Goal: Task Accomplishment & Management: Manage account settings

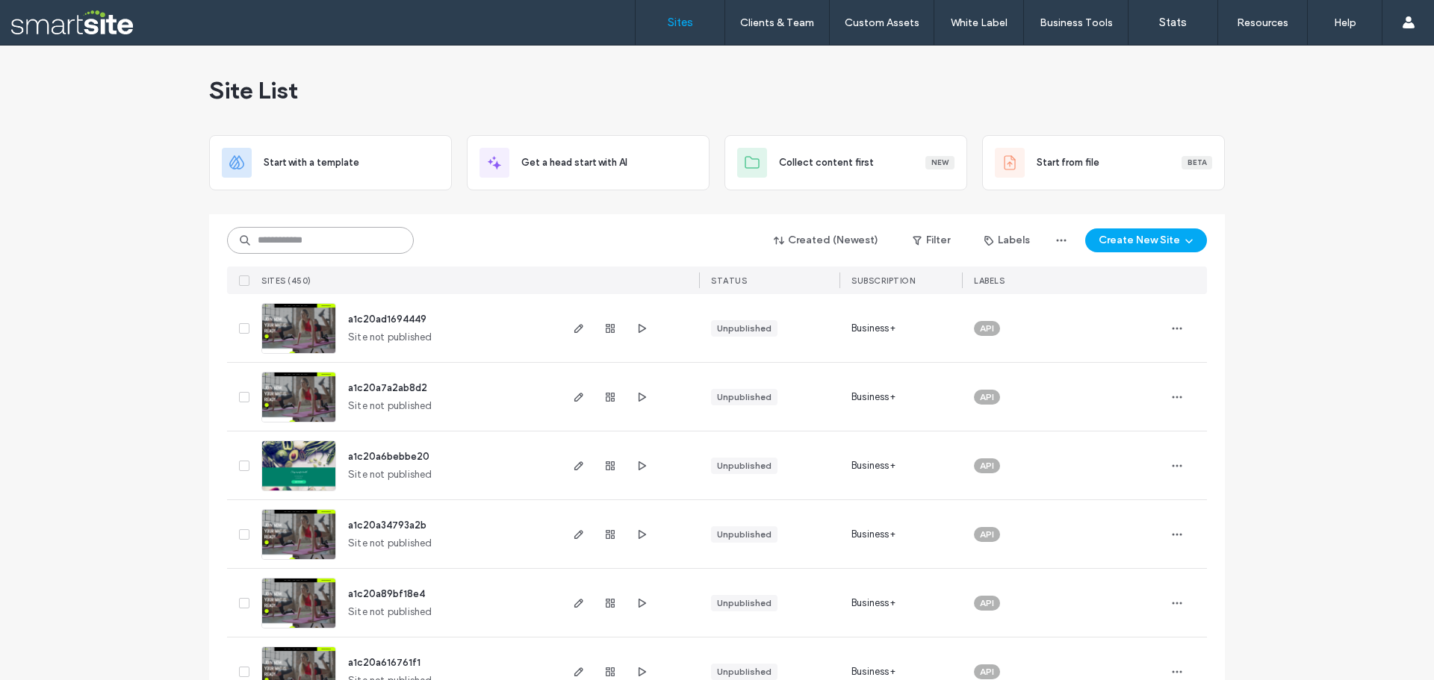
click at [317, 244] on input at bounding box center [320, 240] width 187 height 27
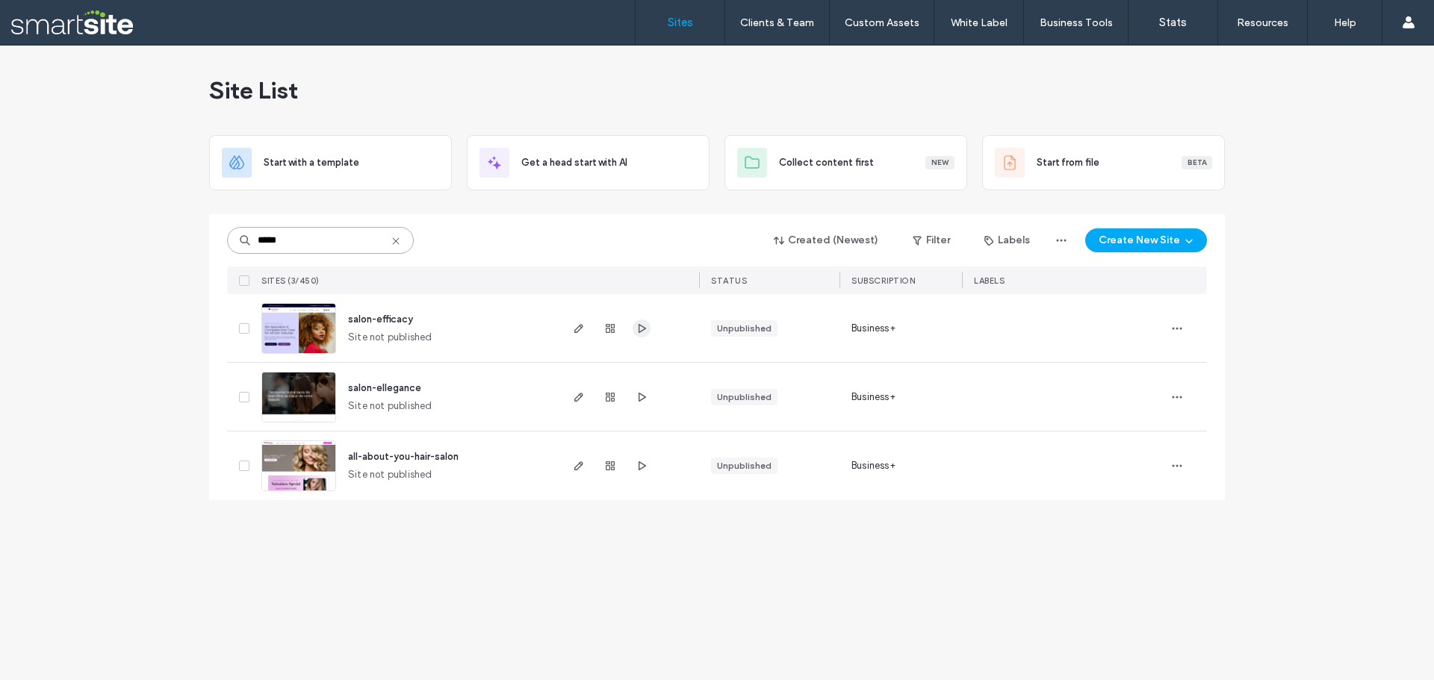
type input "*****"
click at [647, 329] on span "button" at bounding box center [642, 329] width 18 height 18
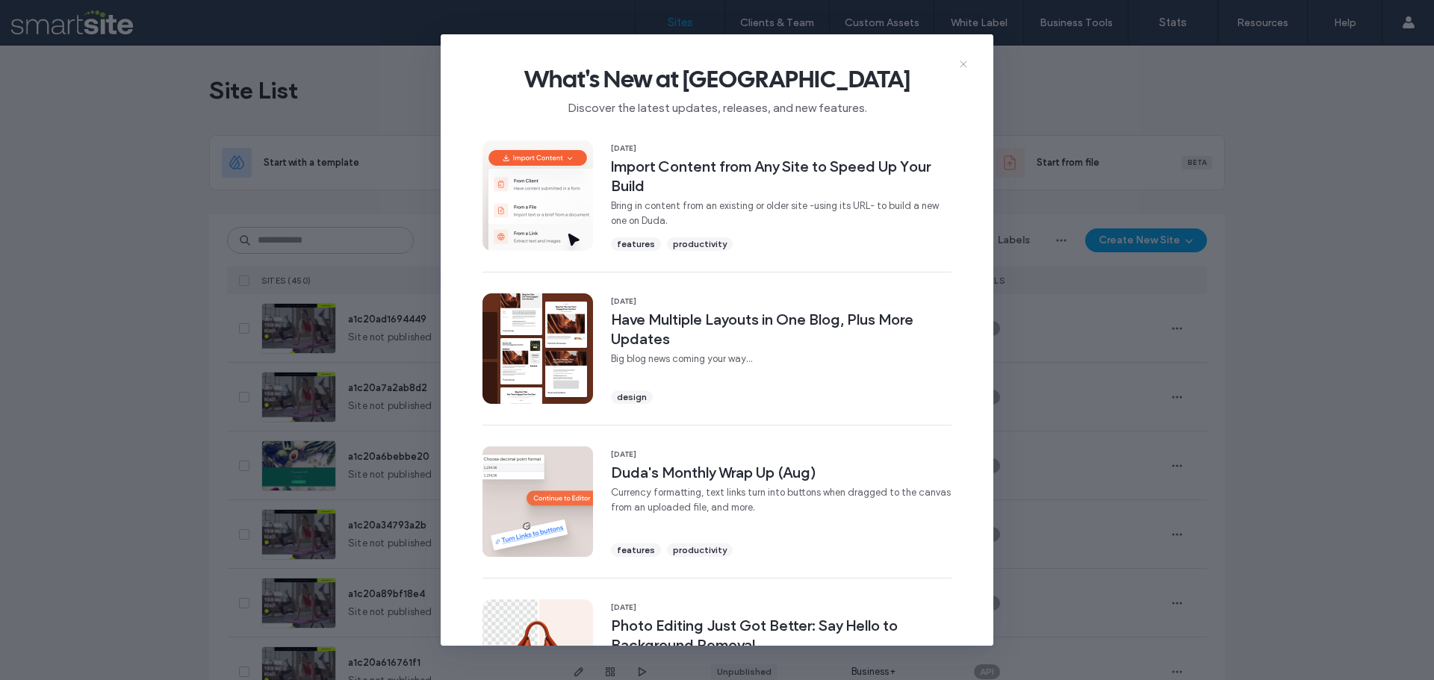
click at [962, 68] on icon at bounding box center [963, 64] width 12 height 12
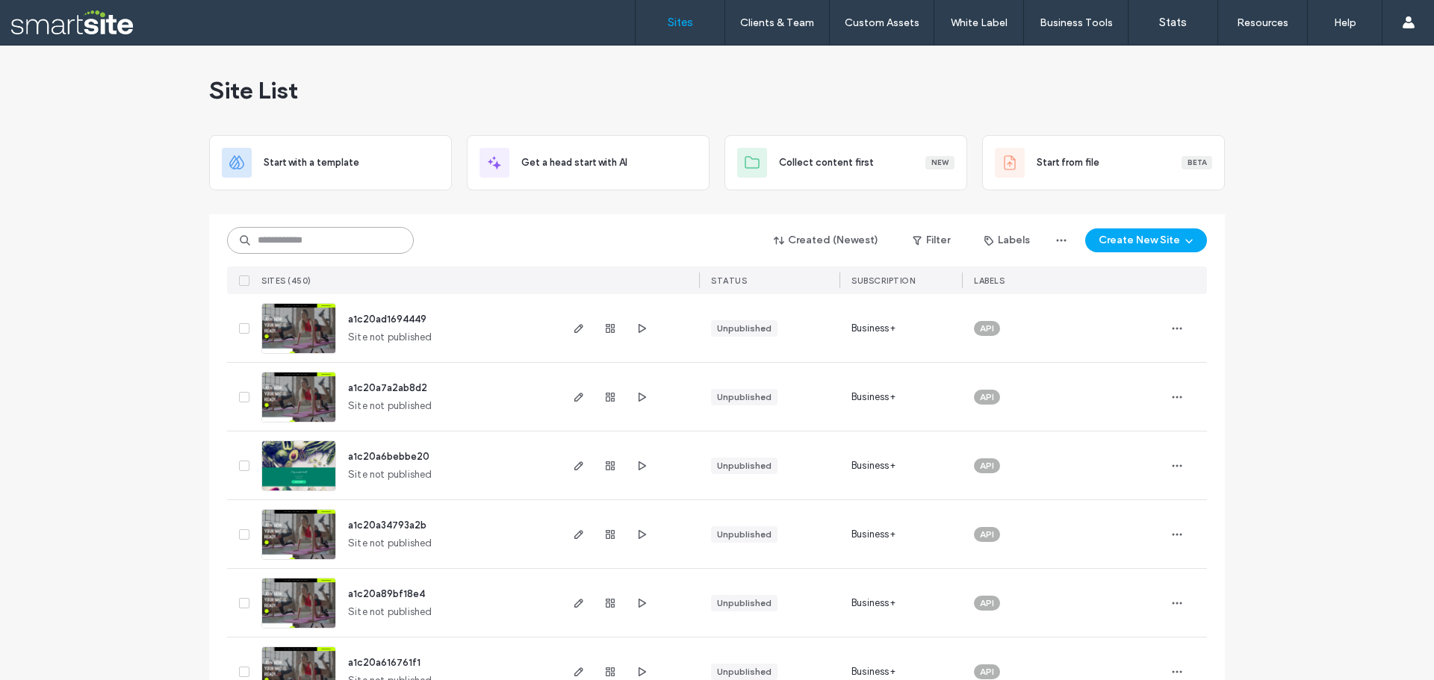
click at [282, 249] on input at bounding box center [320, 240] width 187 height 27
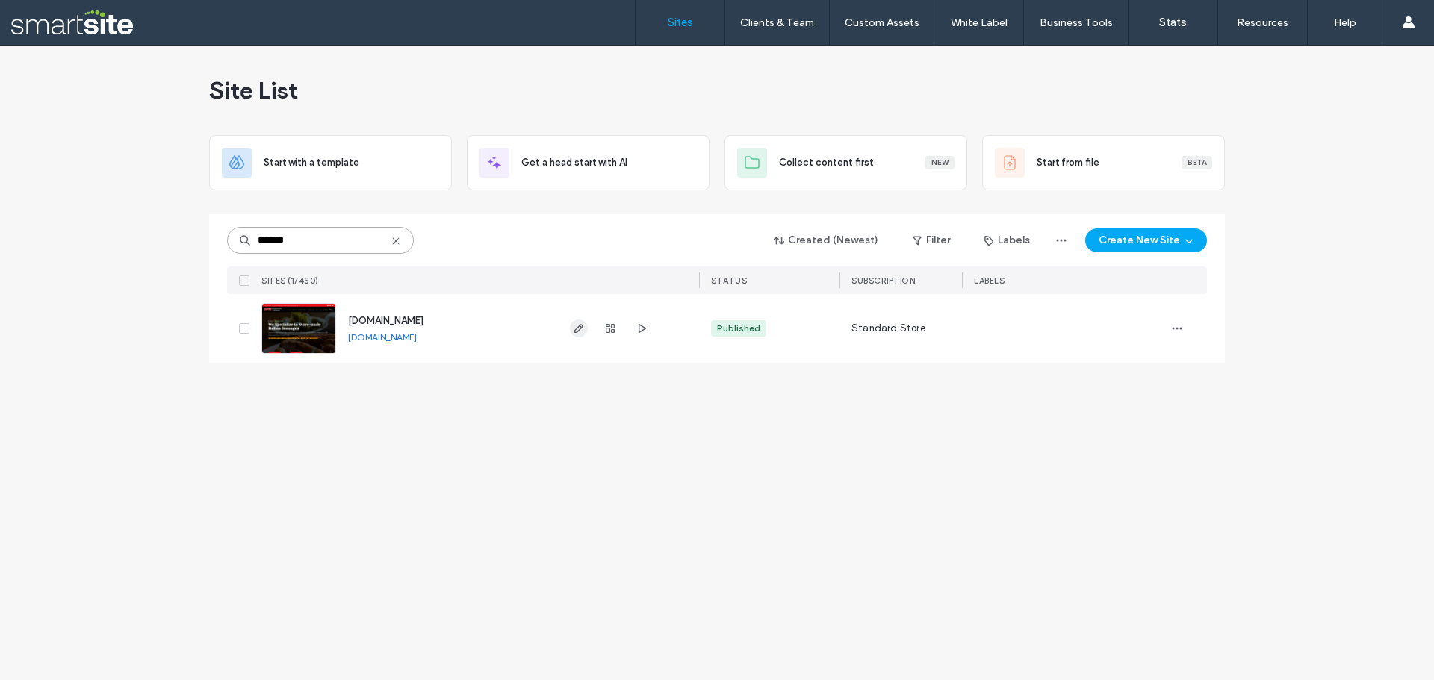
type input "*******"
click at [579, 332] on icon "button" at bounding box center [579, 329] width 12 height 12
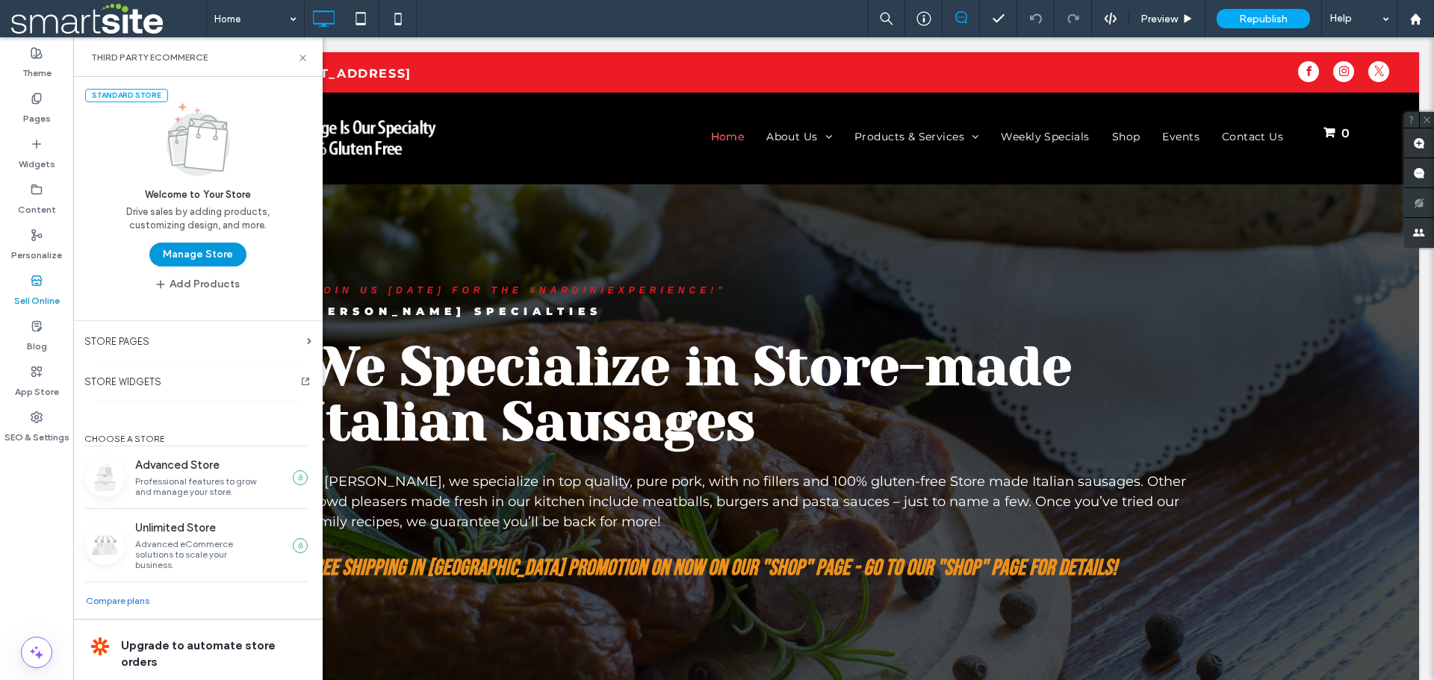
click at [199, 252] on button "Manage Store" at bounding box center [197, 255] width 97 height 24
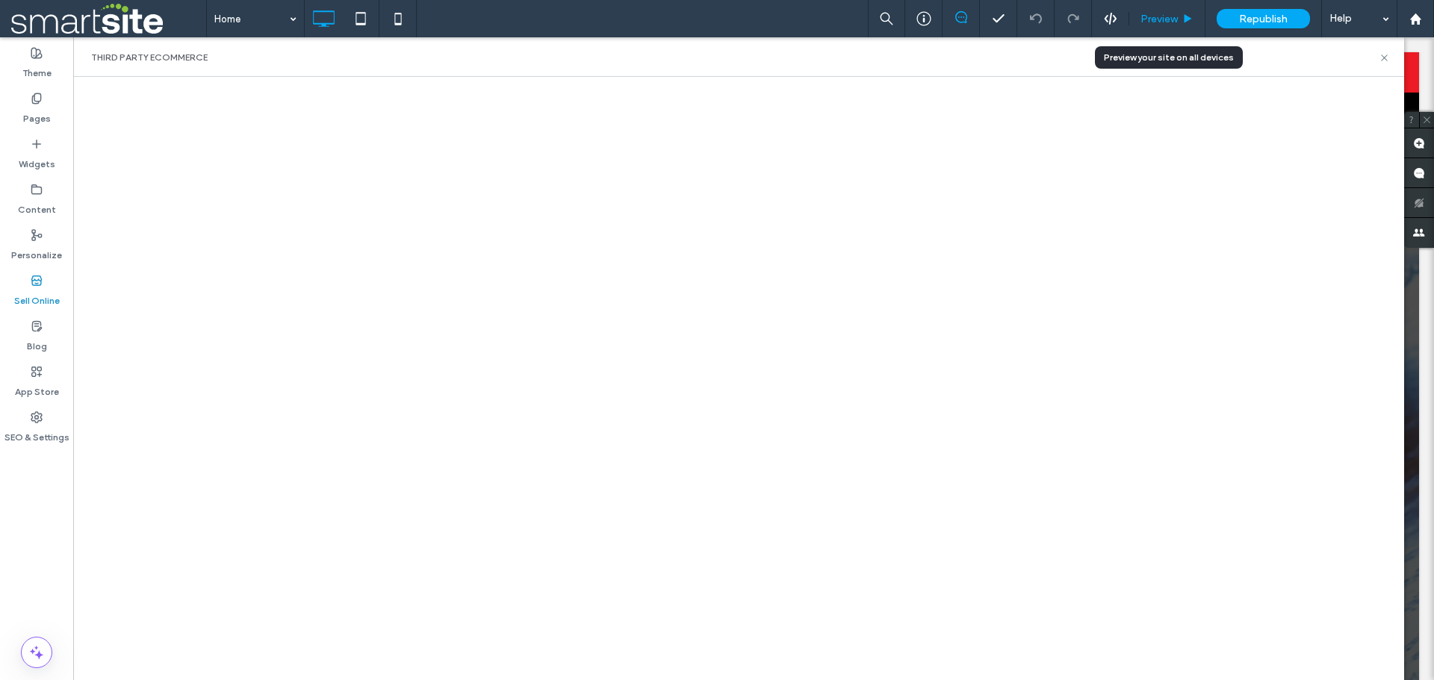
click at [1176, 16] on span "Preview" at bounding box center [1158, 19] width 37 height 13
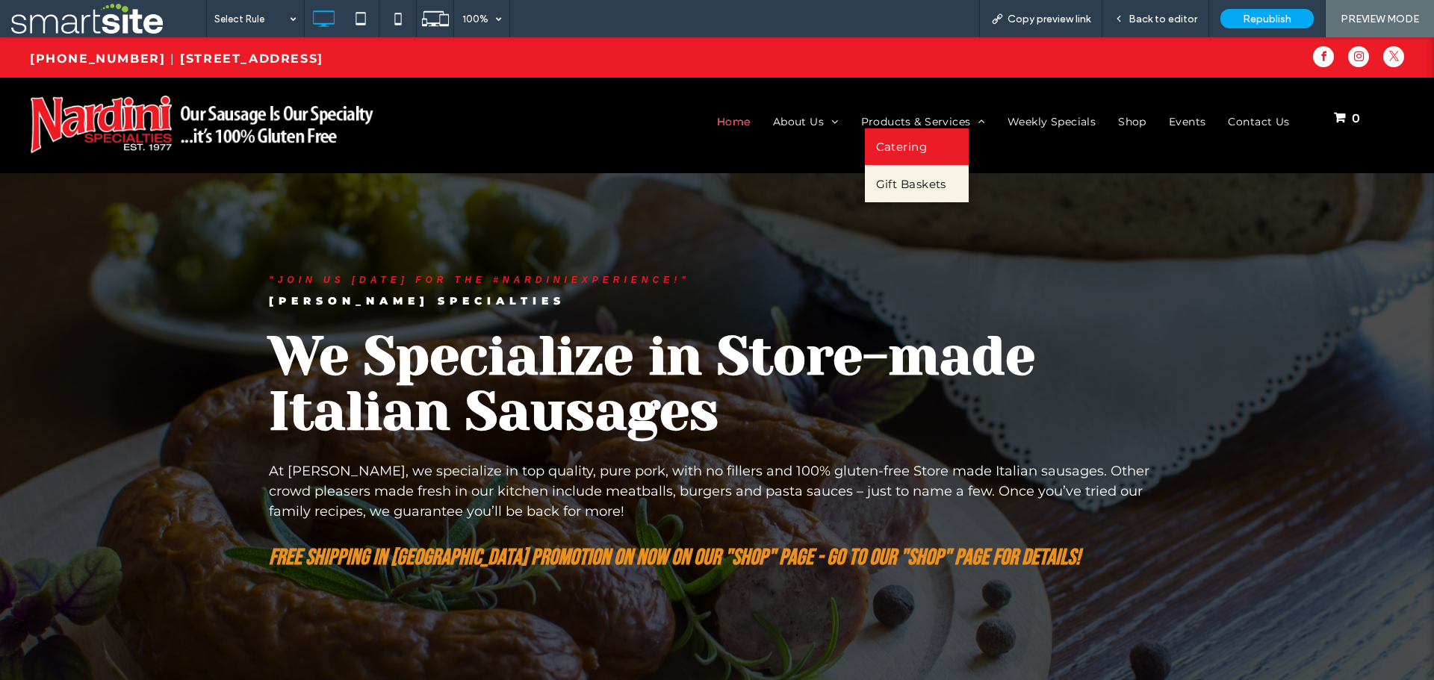
click at [908, 150] on span "Catering" at bounding box center [902, 147] width 52 height 14
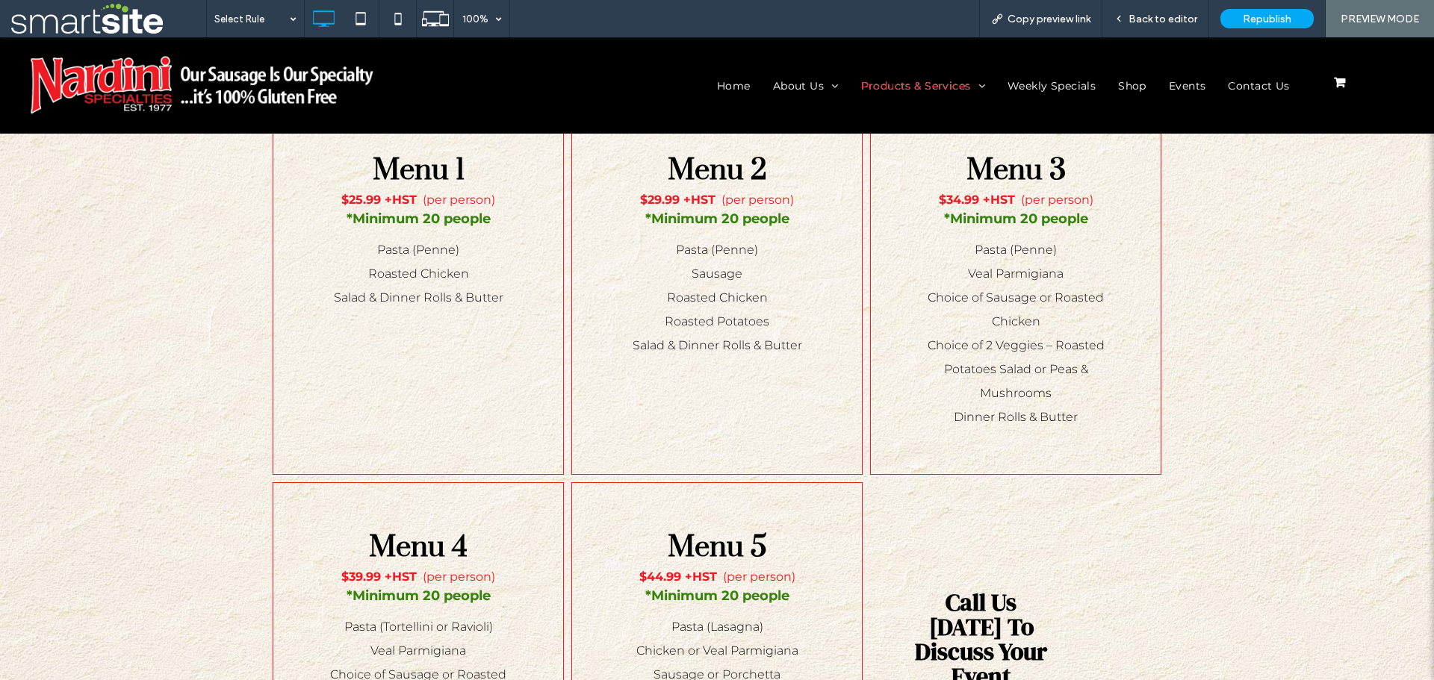
scroll to position [971, 0]
click at [916, 149] on span "Gift Baskets" at bounding box center [911, 148] width 70 height 14
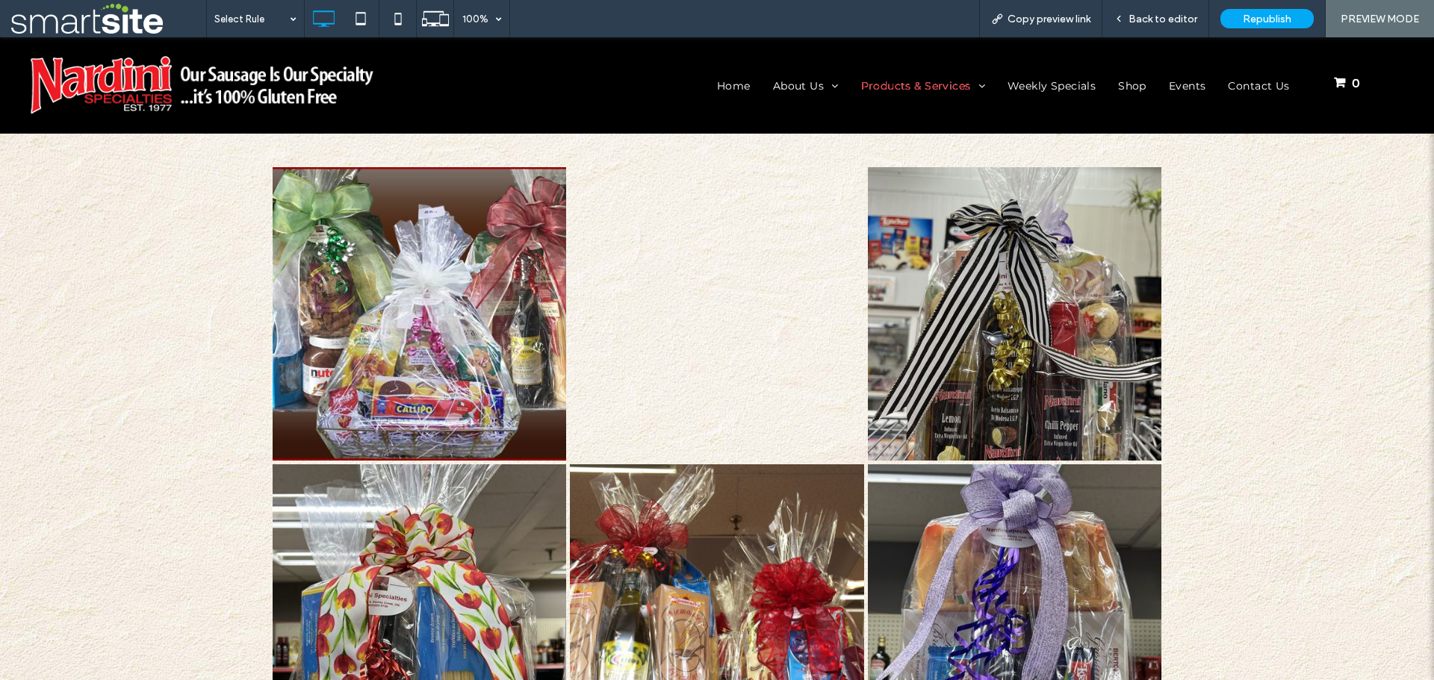
scroll to position [672, 0]
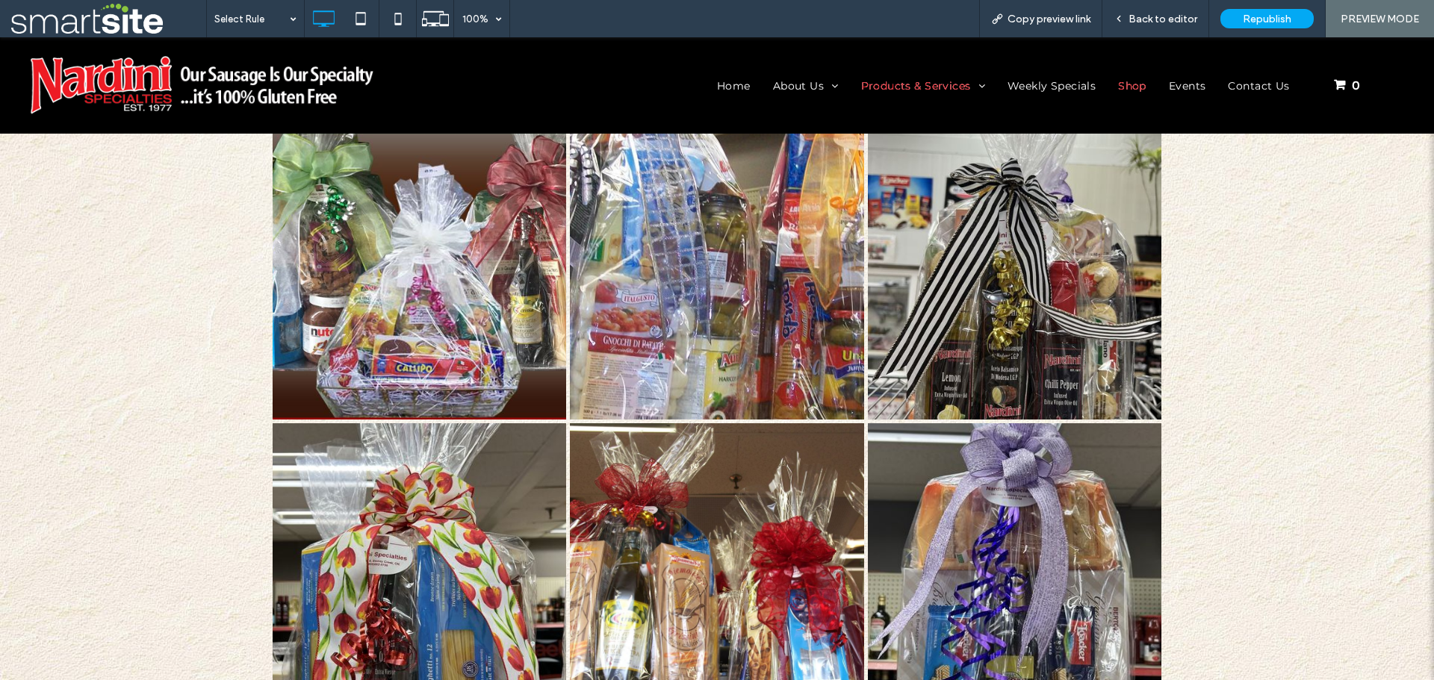
drag, startPoint x: 1122, startPoint y: 85, endPoint x: 1108, endPoint y: 129, distance: 46.3
click at [1122, 85] on span "Shop" at bounding box center [1132, 85] width 28 height 13
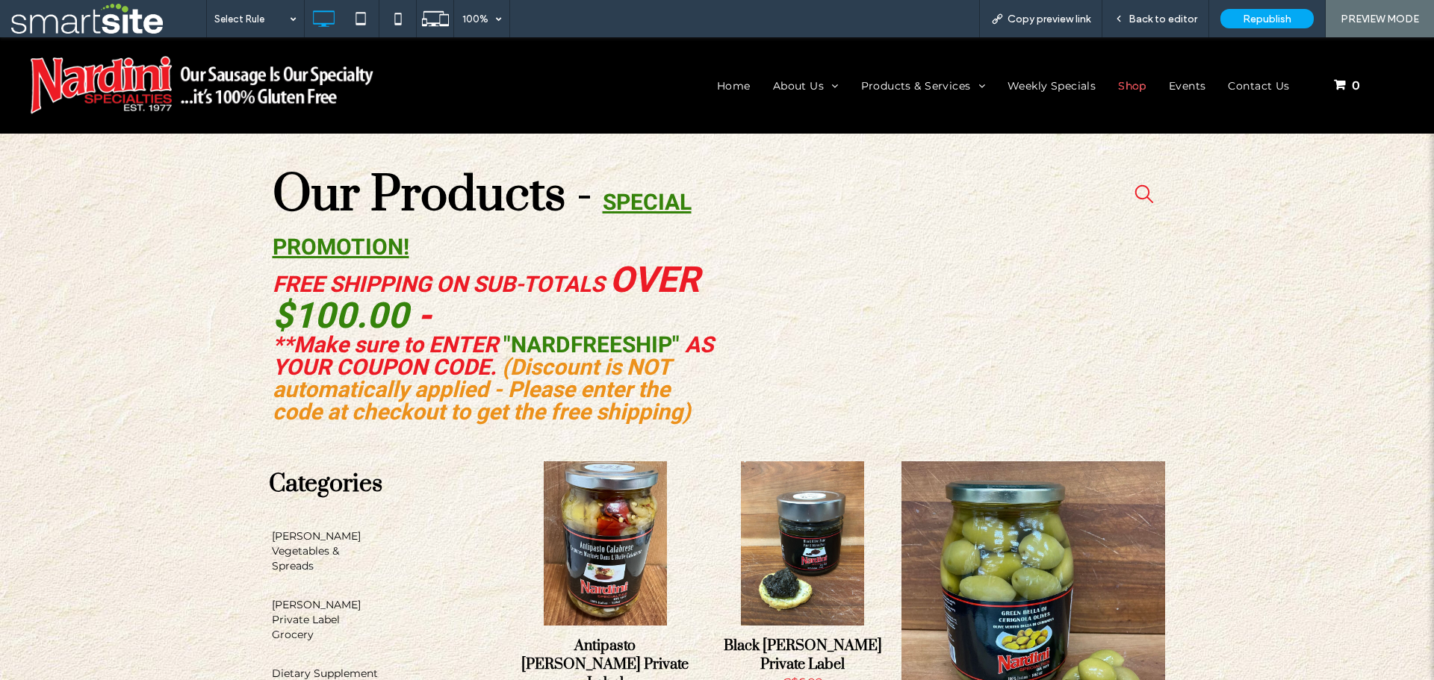
scroll to position [299, 0]
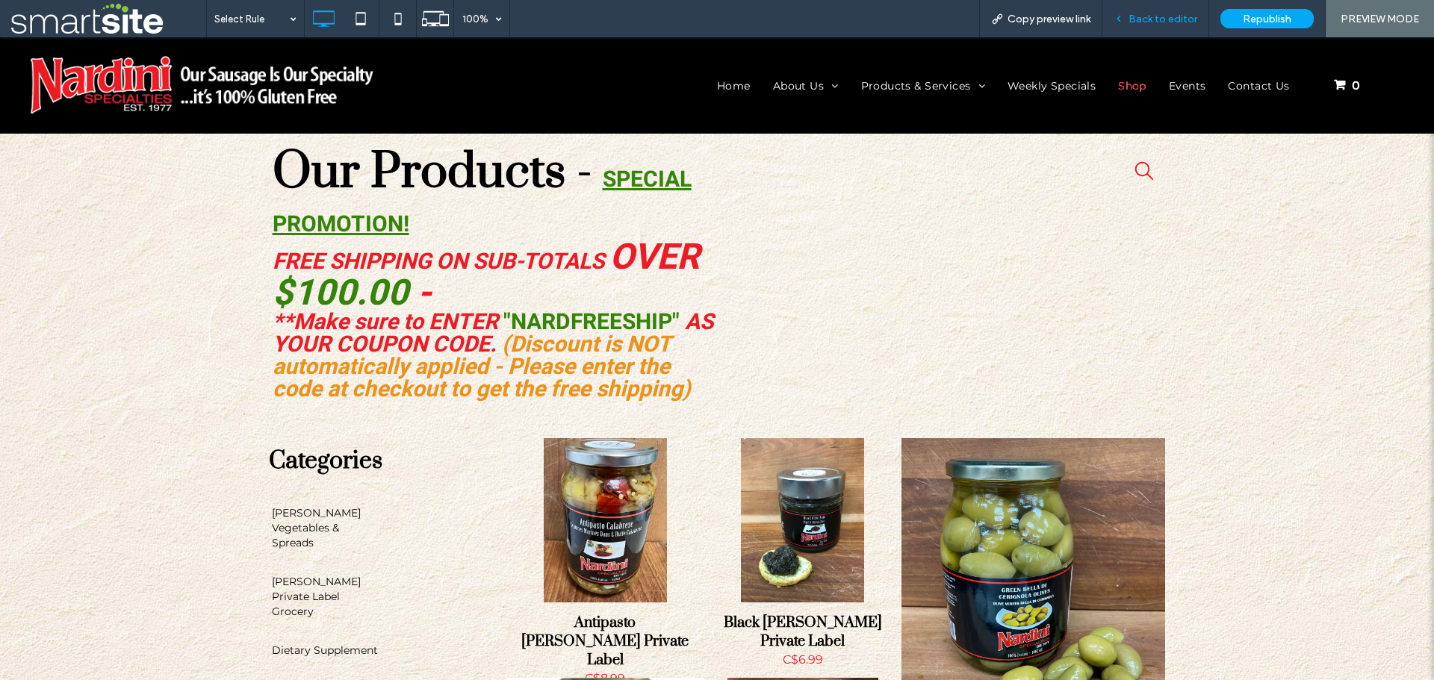
click at [1148, 20] on span "Back to editor" at bounding box center [1162, 19] width 69 height 13
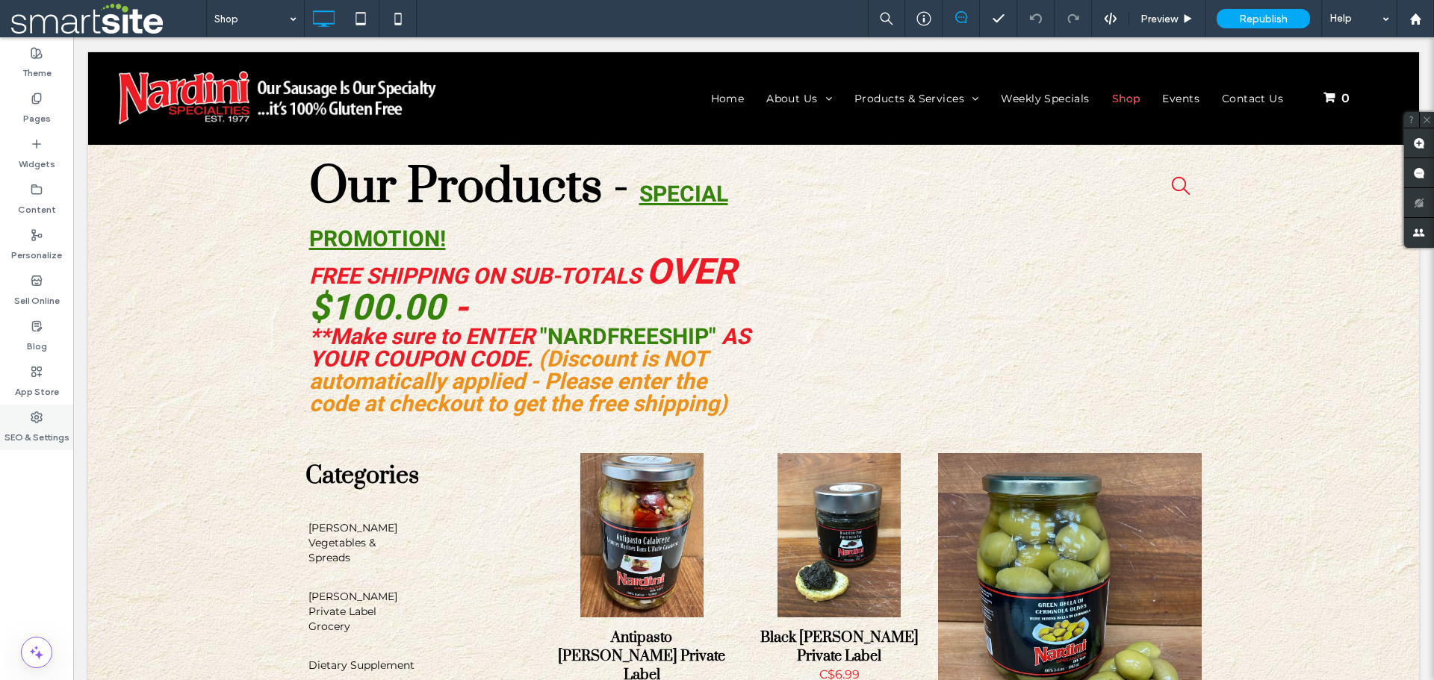
click at [28, 420] on div "SEO & Settings" at bounding box center [36, 428] width 73 height 46
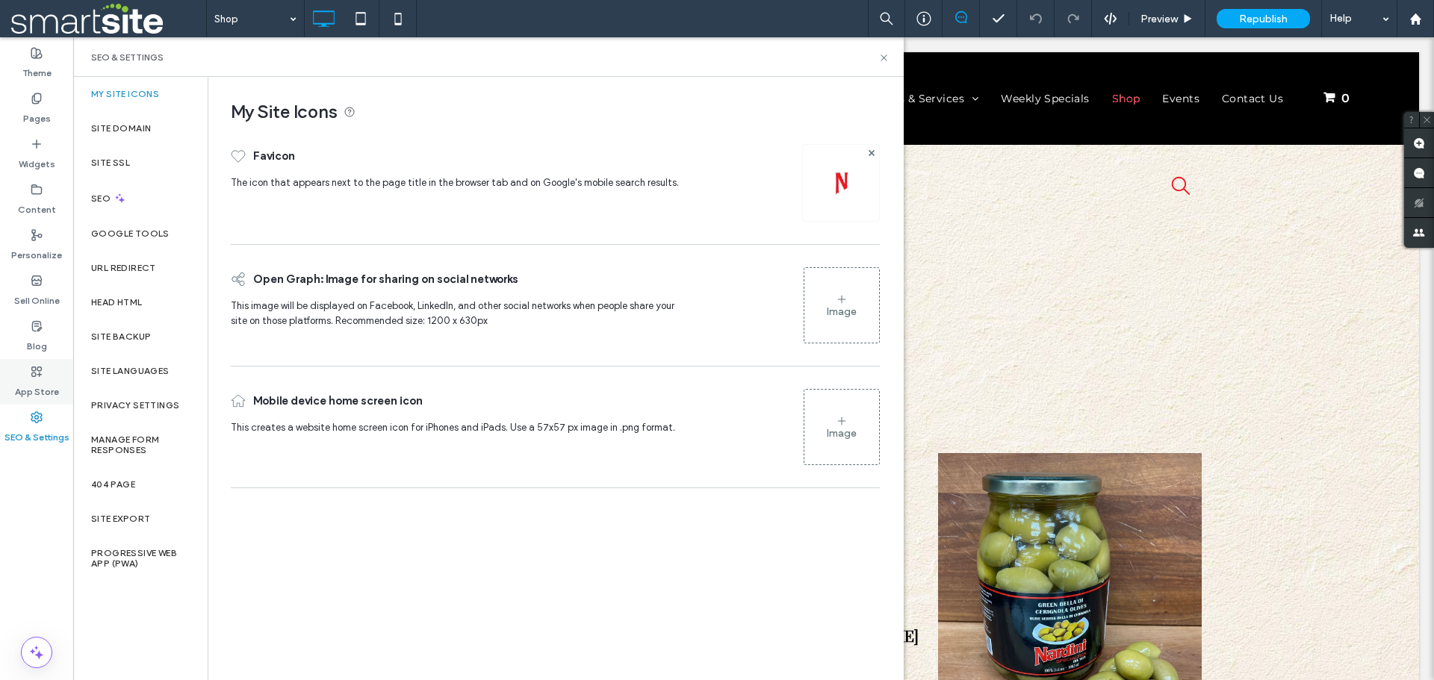
click at [38, 391] on label "App Store" at bounding box center [37, 388] width 44 height 21
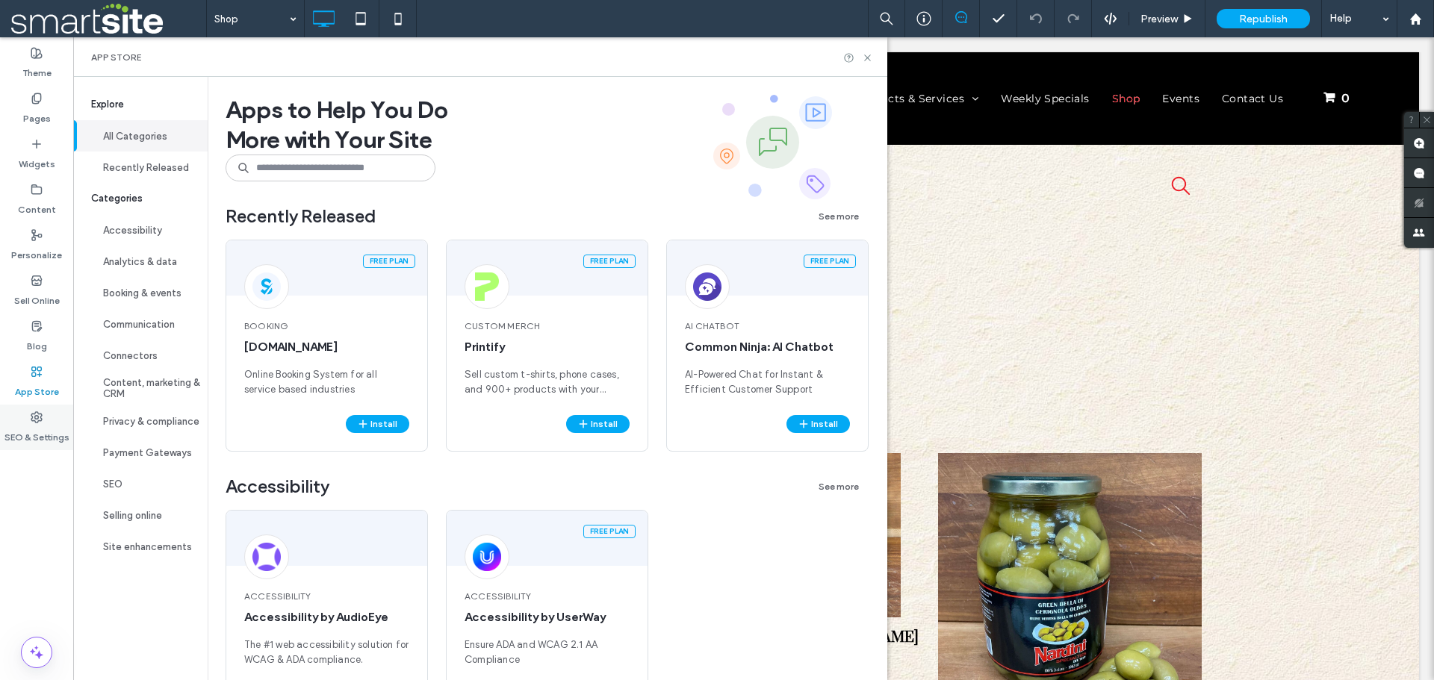
click at [34, 431] on label "SEO & Settings" at bounding box center [36, 433] width 65 height 21
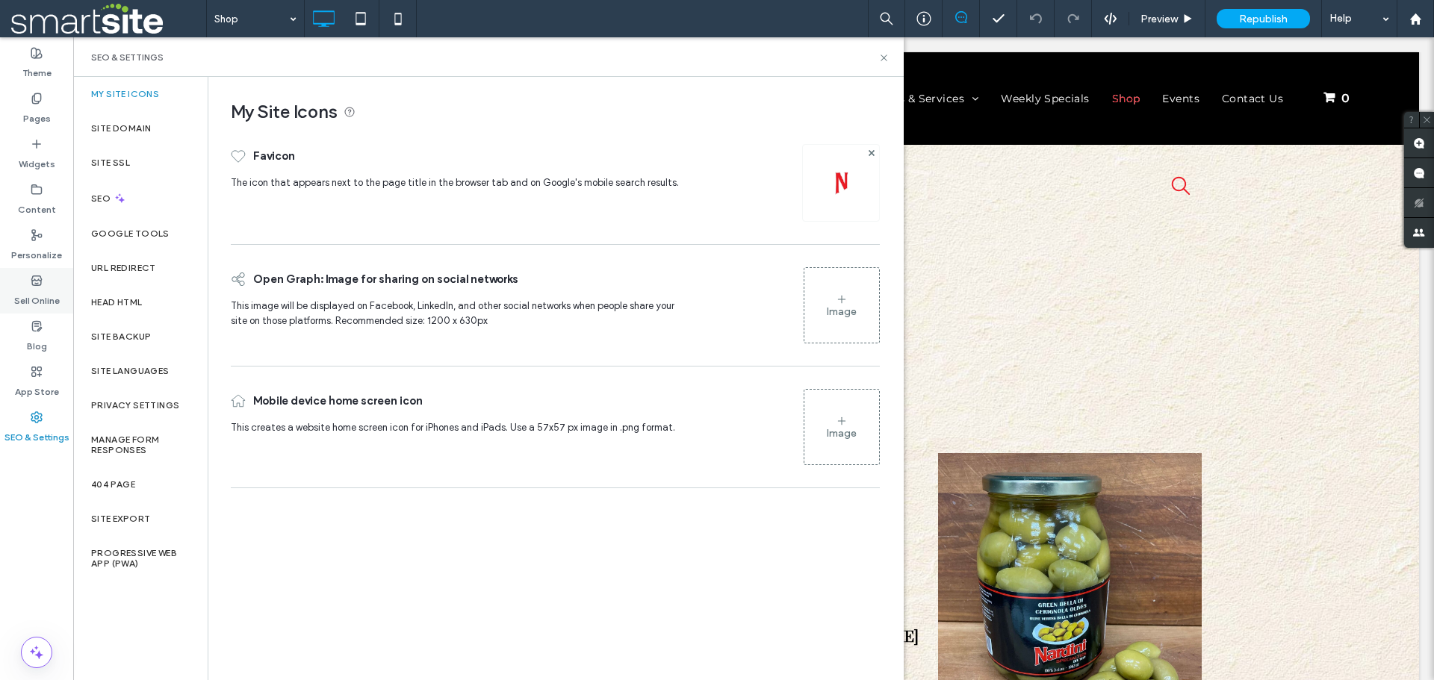
click at [53, 299] on label "Sell Online" at bounding box center [37, 297] width 46 height 21
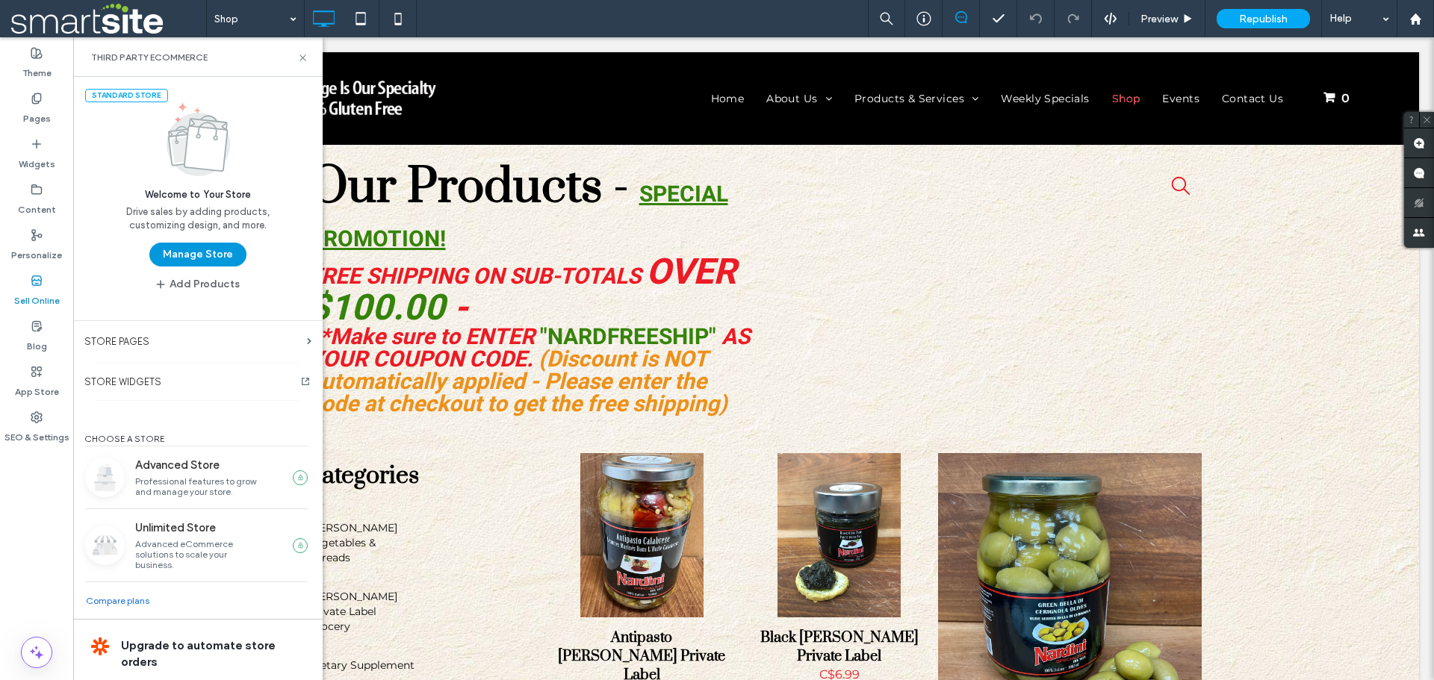
click at [194, 253] on button "Manage Store" at bounding box center [197, 255] width 97 height 24
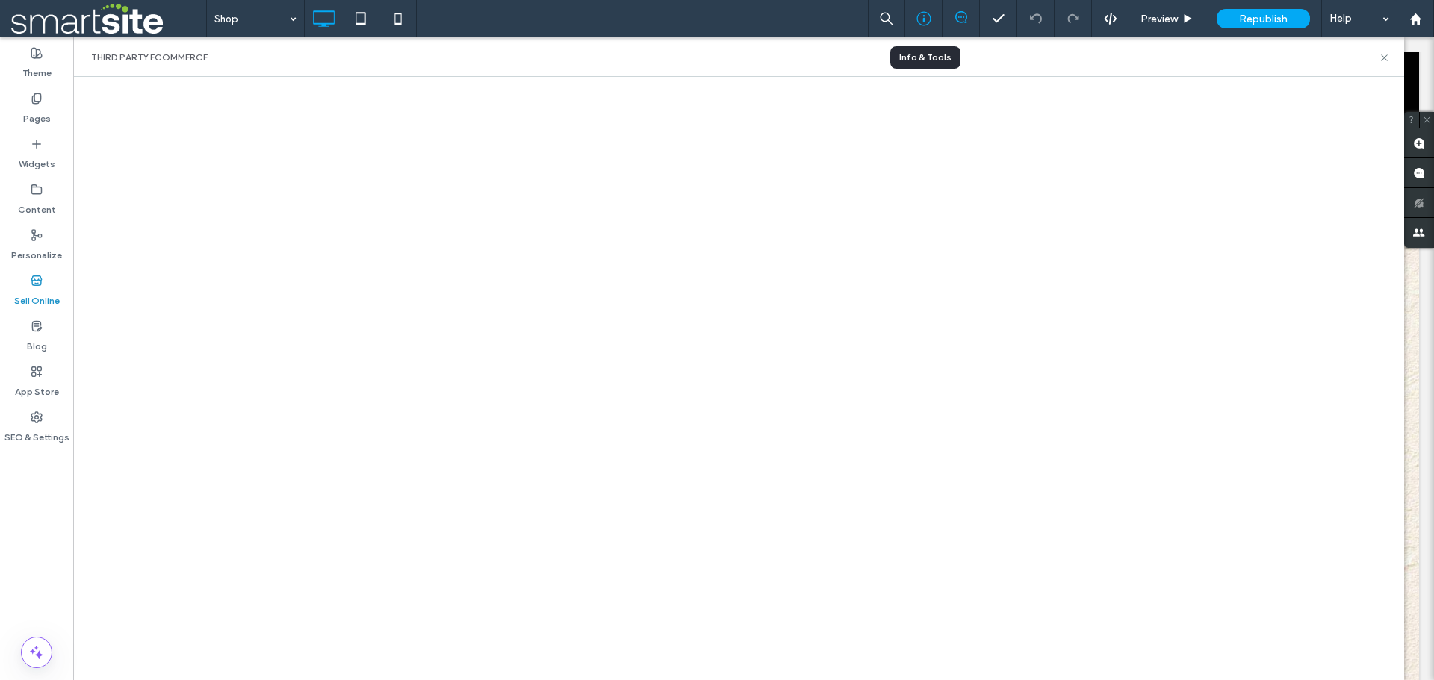
click at [928, 16] on icon at bounding box center [923, 18] width 15 height 15
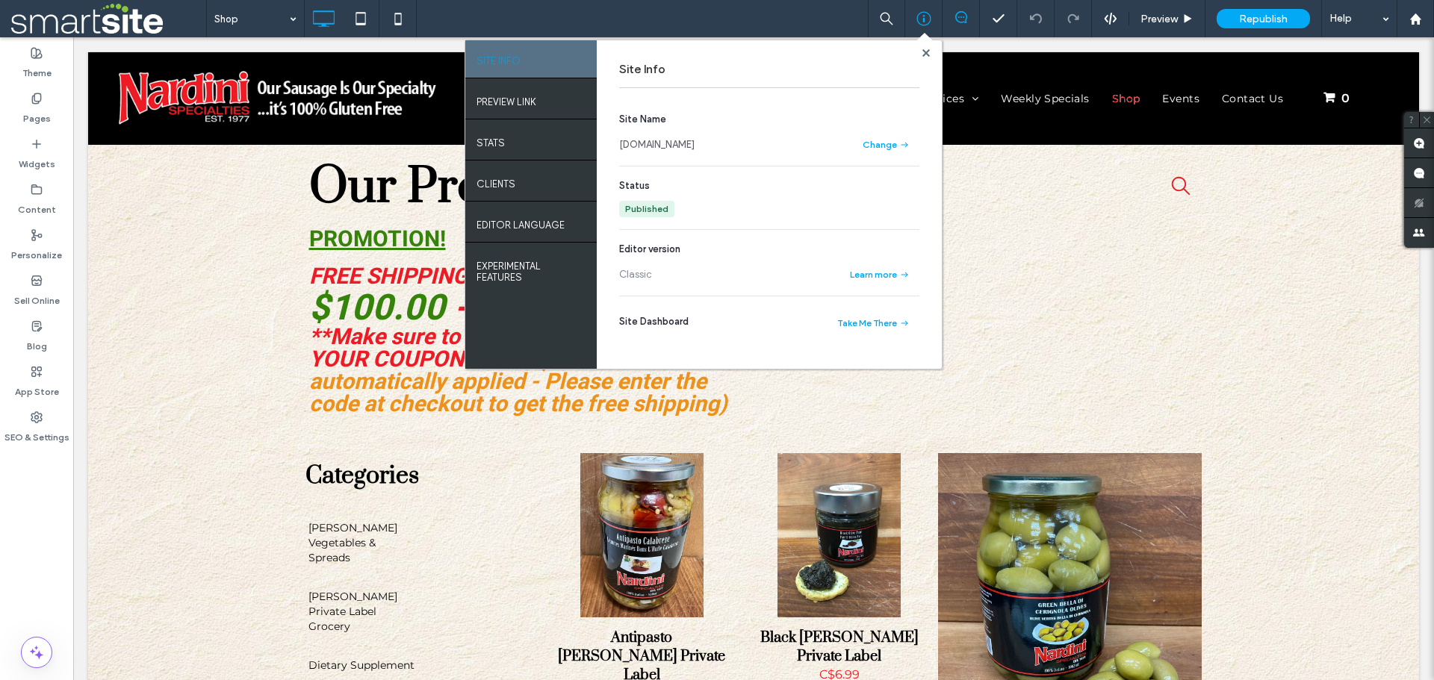
click at [676, 143] on link "www.nardinispecialties.ca" at bounding box center [656, 144] width 75 height 15
click at [926, 60] on div "Site Info Site Name www.nardinispecialties.ca Change Status Published Editor ve…" at bounding box center [769, 204] width 345 height 329
click at [922, 54] on icon at bounding box center [925, 52] width 7 height 7
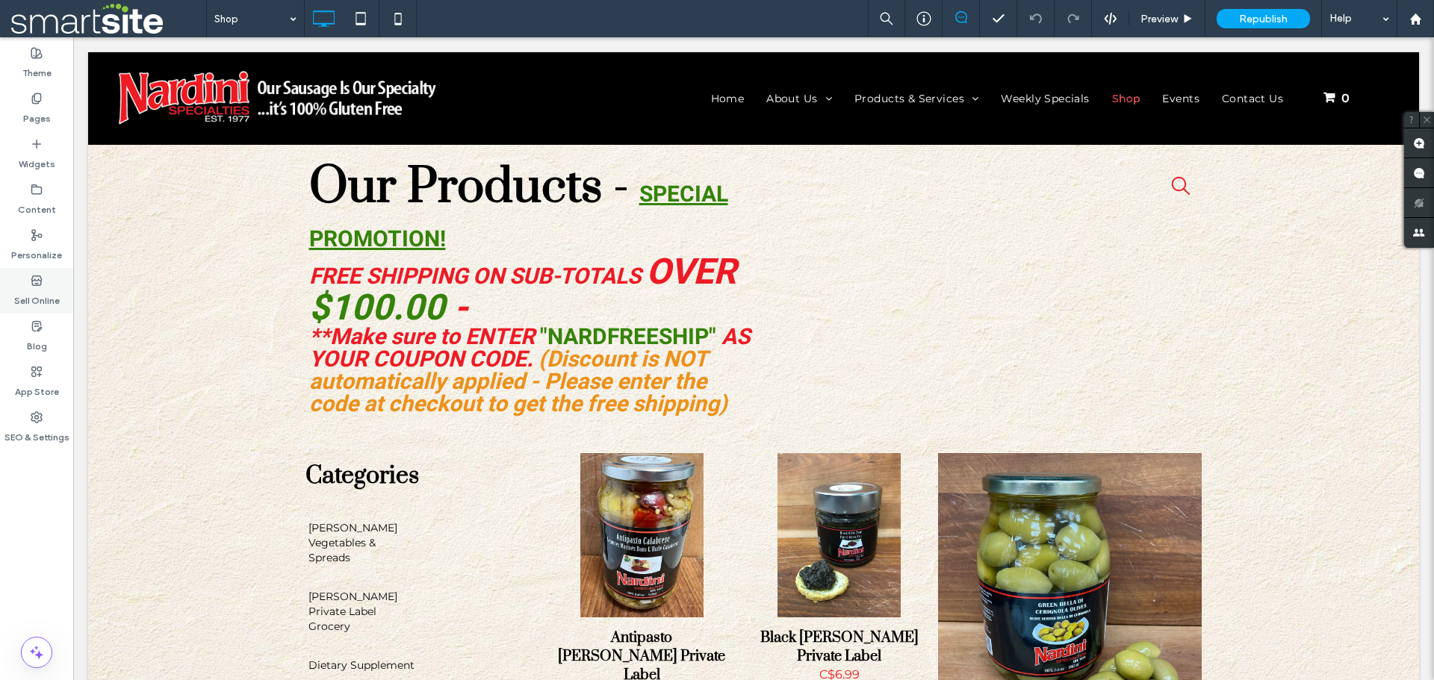
click at [25, 277] on div "Sell Online" at bounding box center [36, 291] width 73 height 46
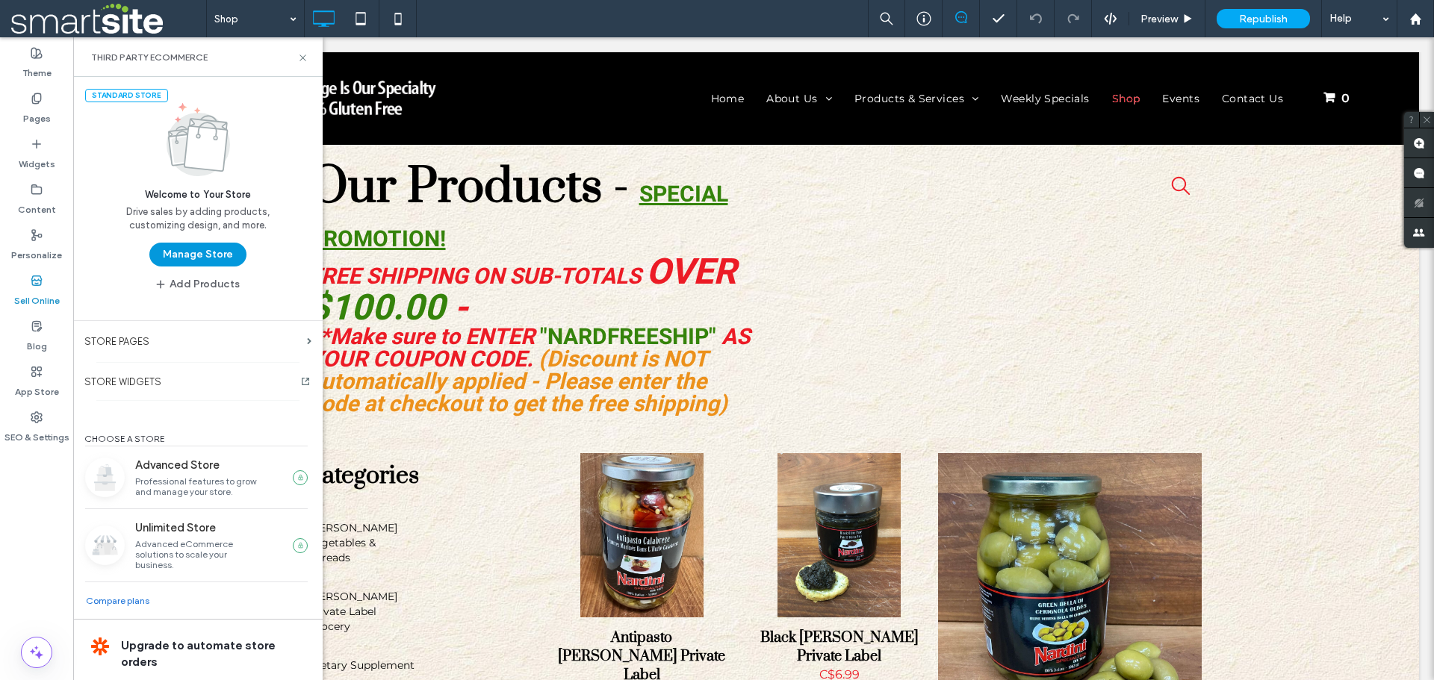
click at [200, 264] on button "Manage Store" at bounding box center [197, 255] width 97 height 24
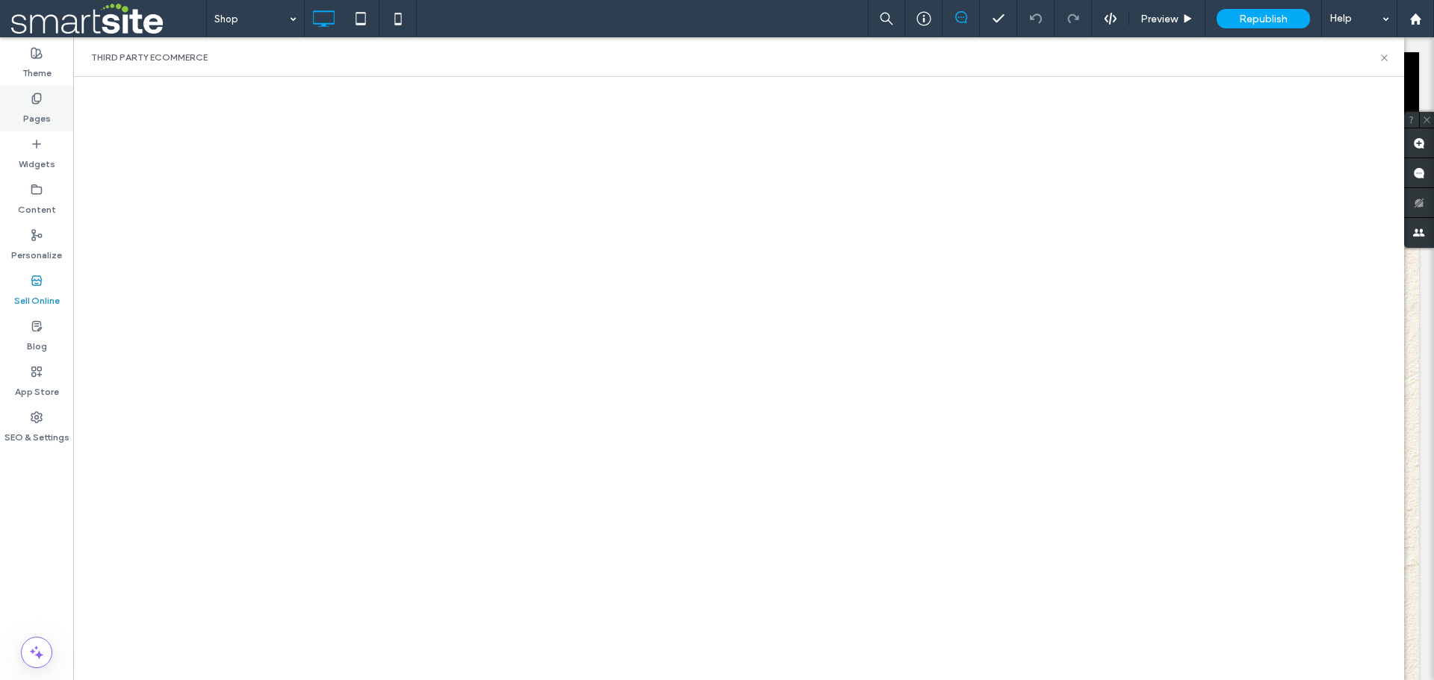
click at [29, 108] on label "Pages" at bounding box center [37, 115] width 28 height 21
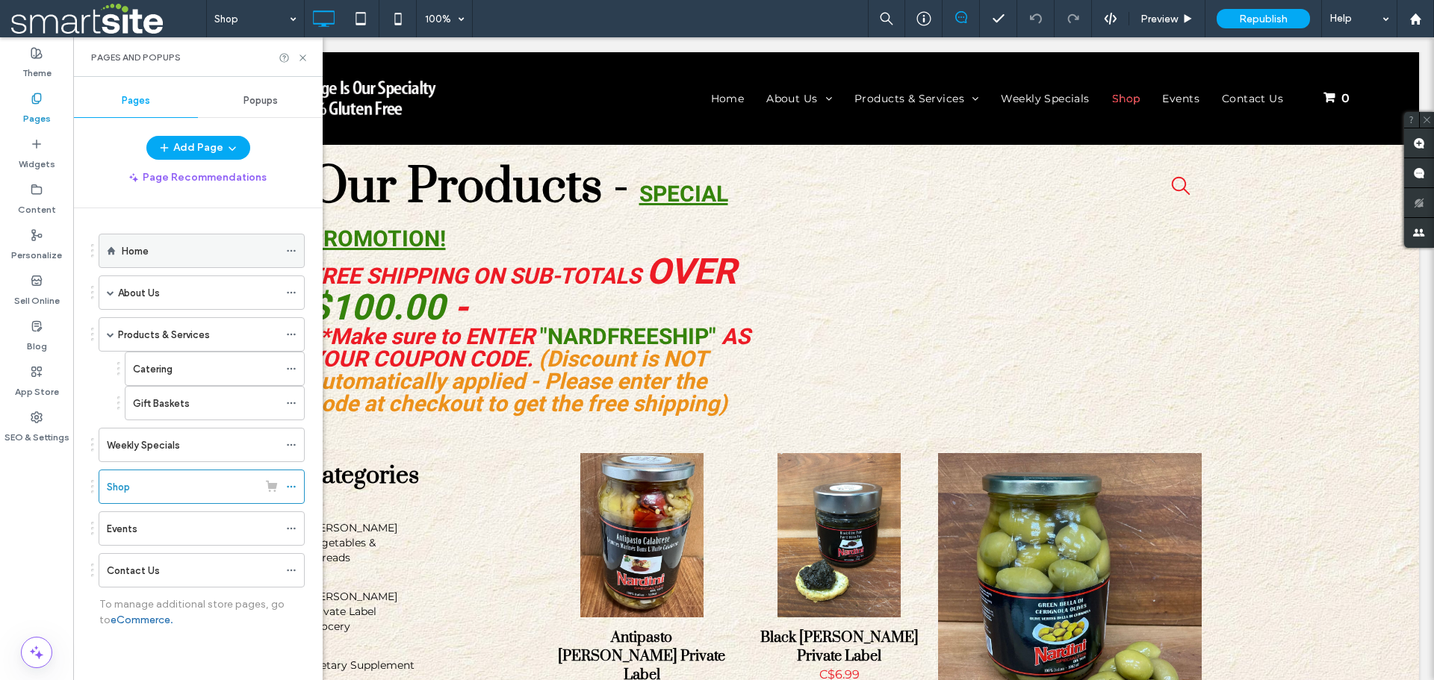
click at [169, 240] on div "Home" at bounding box center [200, 250] width 157 height 33
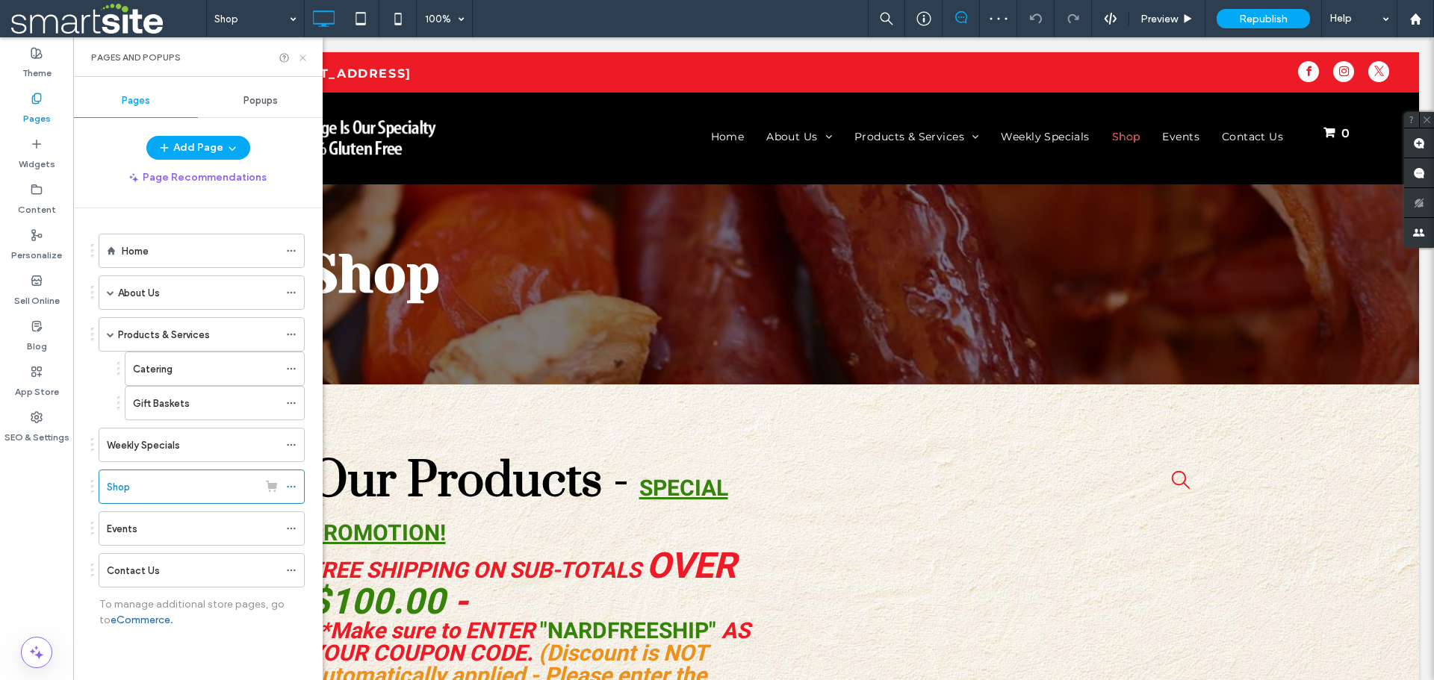
click at [302, 58] on use at bounding box center [302, 58] width 6 height 6
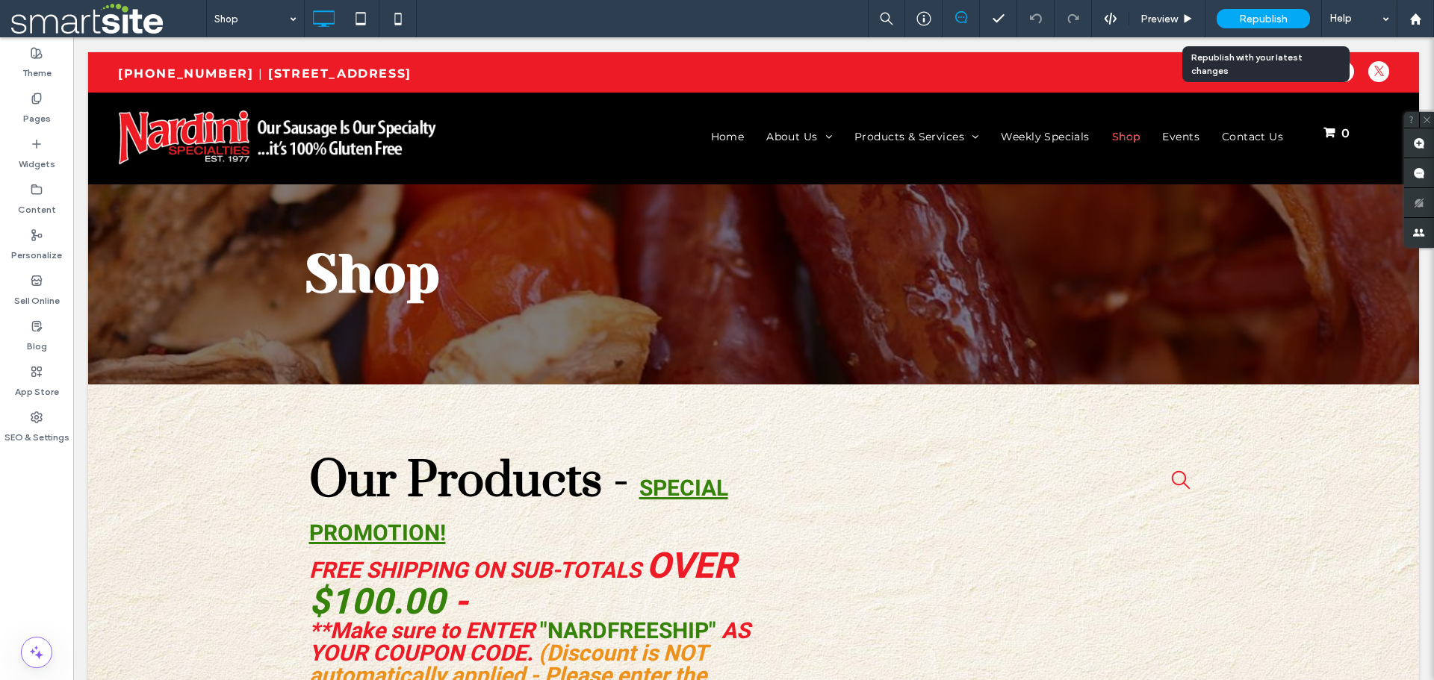
click at [1279, 16] on span "Republish" at bounding box center [1263, 19] width 49 height 13
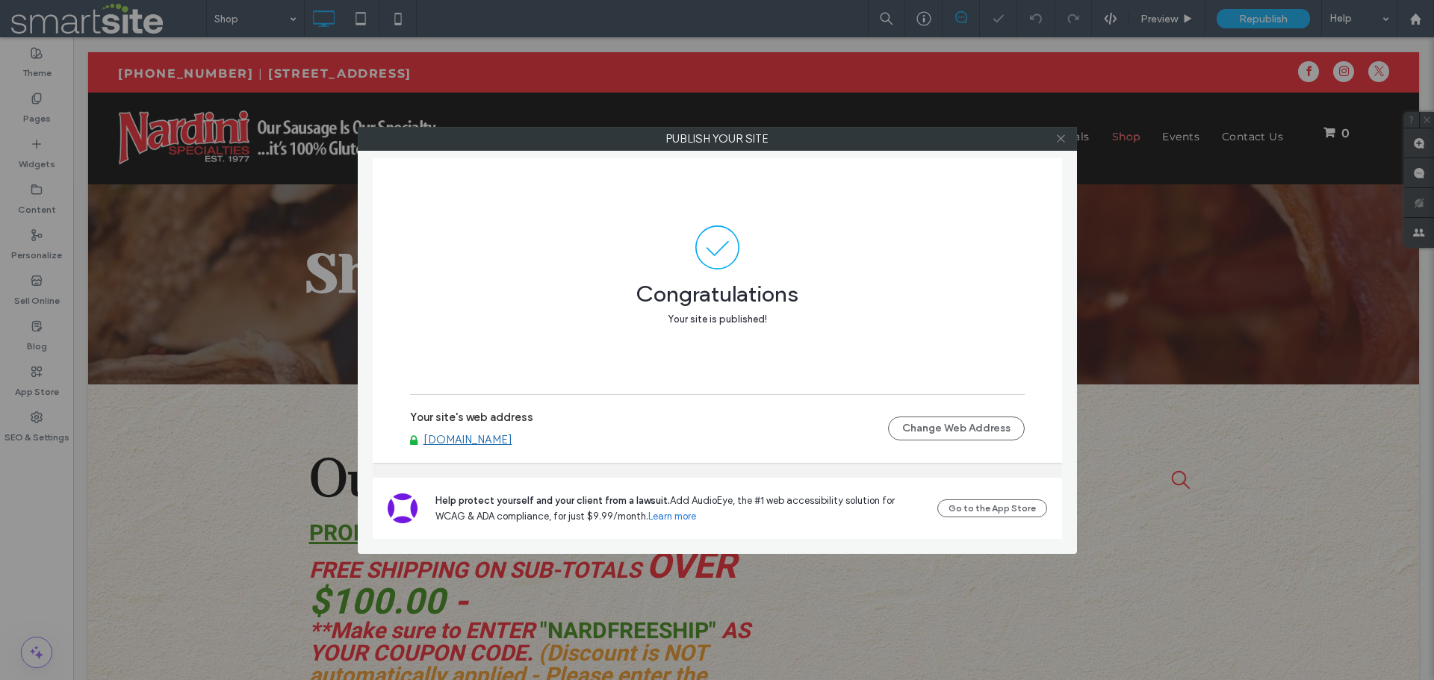
click at [1060, 143] on icon at bounding box center [1060, 138] width 11 height 11
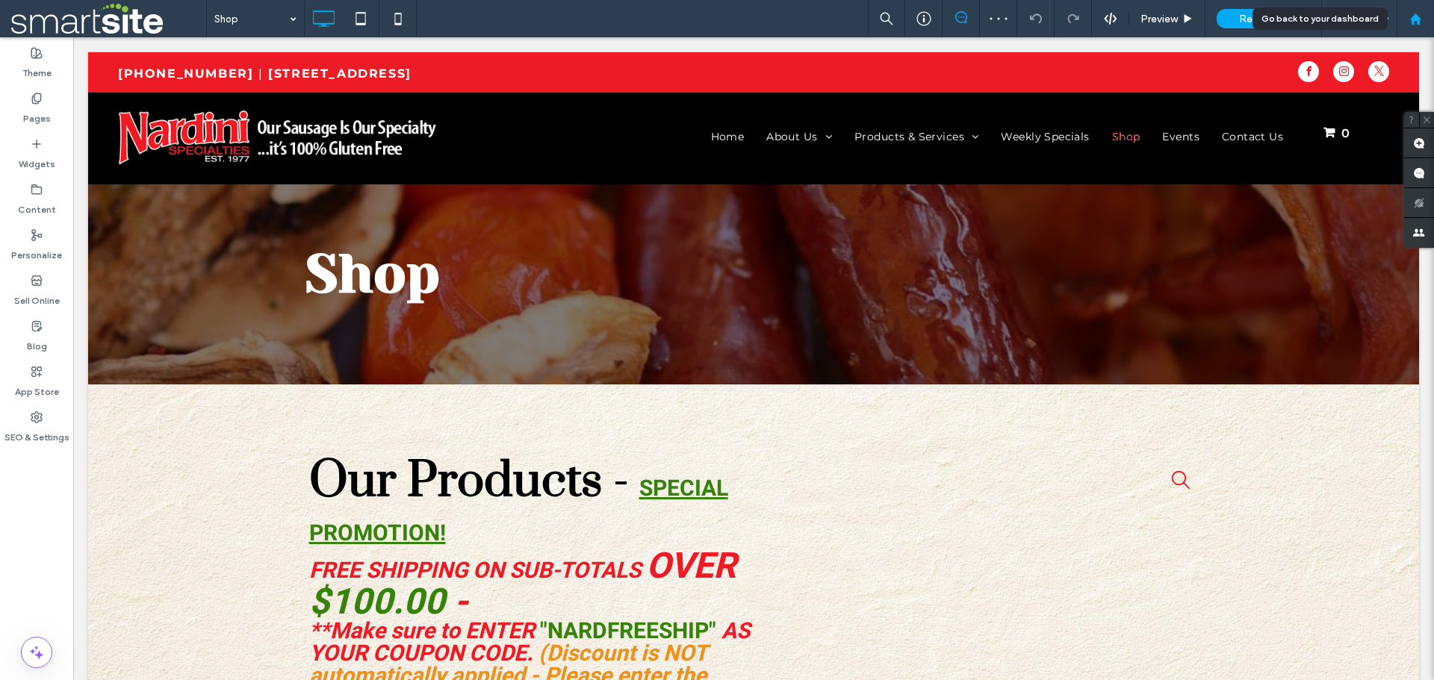
click at [1420, 10] on div at bounding box center [1415, 18] width 37 height 37
